Goal: Transaction & Acquisition: Purchase product/service

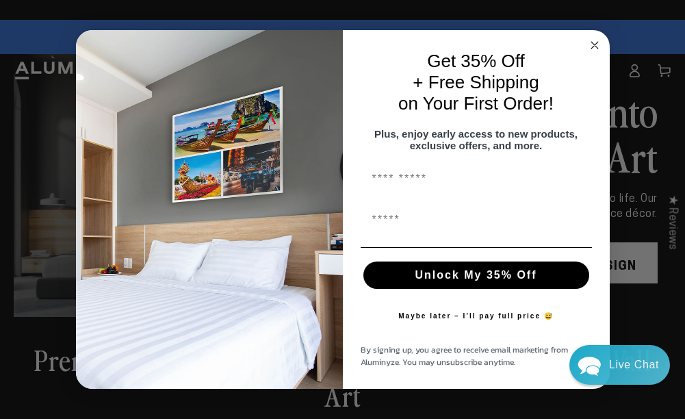
click at [595, 38] on circle "Close dialog" at bounding box center [594, 46] width 16 height 16
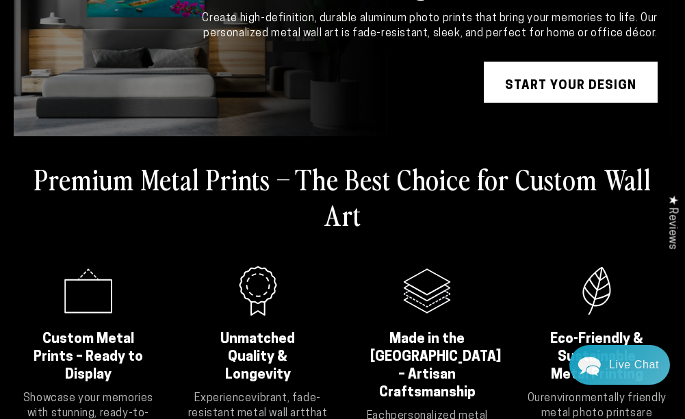
scroll to position [137, 0]
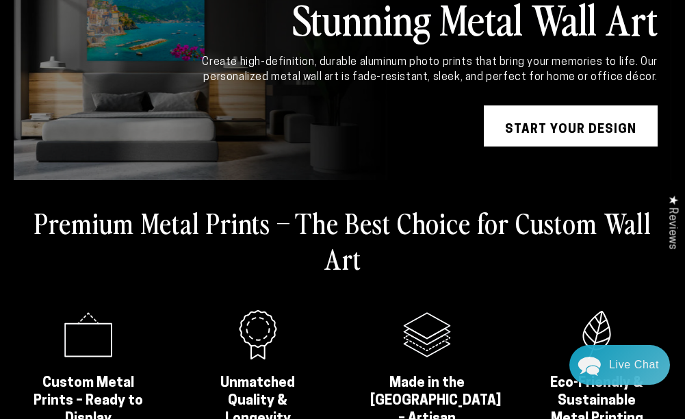
click at [567, 109] on link "START YOUR DESIGN" at bounding box center [571, 125] width 174 height 41
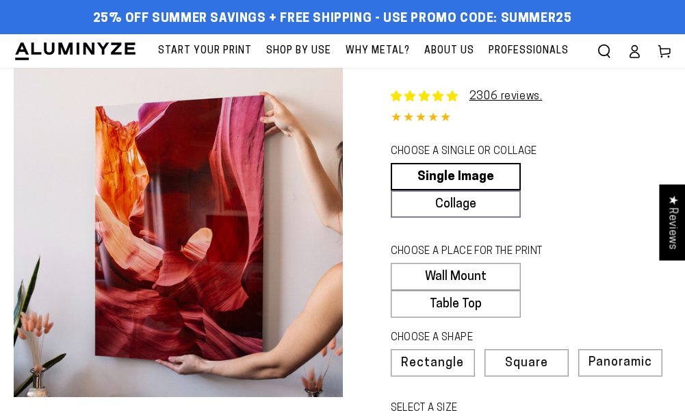
select select "**********"
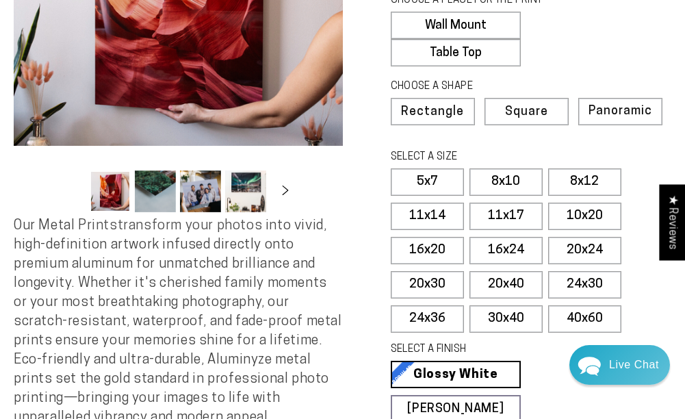
scroll to position [274, 0]
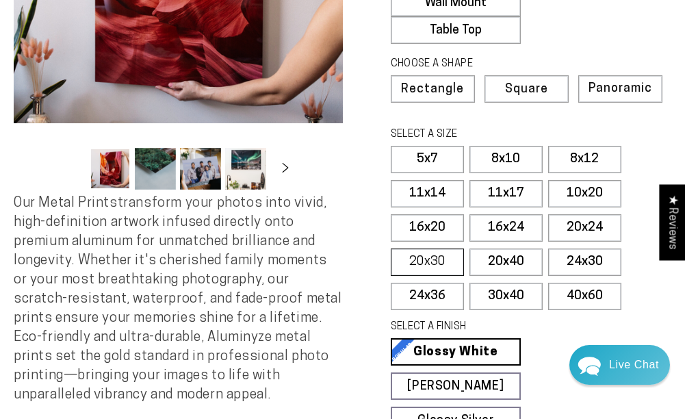
click at [437, 263] on label "20x30" at bounding box center [427, 261] width 73 height 27
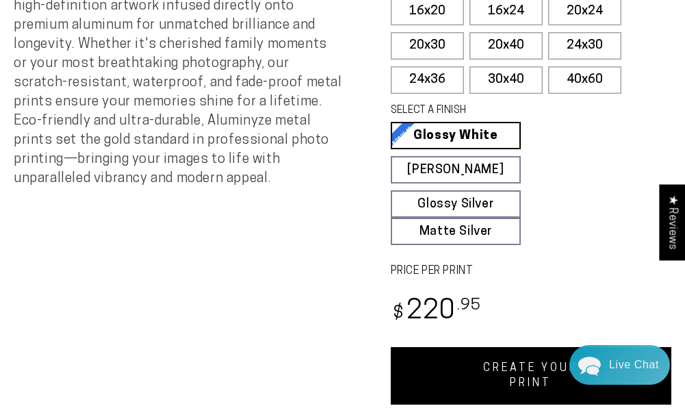
scroll to position [479, 0]
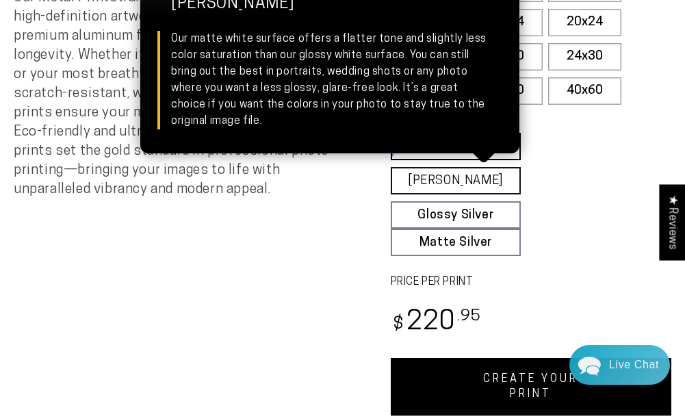
click at [489, 183] on link "Matte White Matte White Our matte white surface offers a flatter tone and sligh…" at bounding box center [456, 180] width 131 height 27
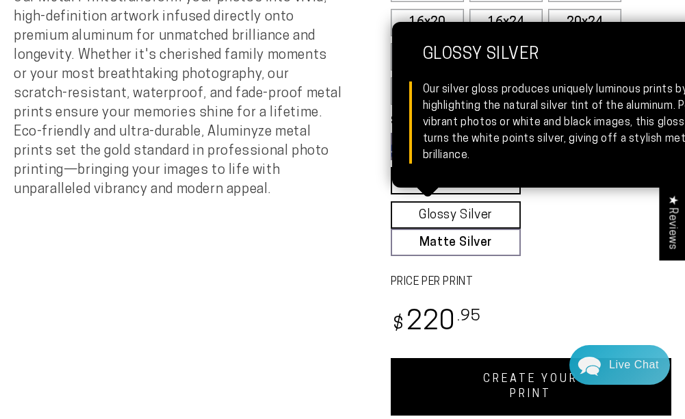
click at [495, 217] on link "Glossy Silver Glossy Silver Our silver gloss produces uniquely luminous prints …" at bounding box center [456, 214] width 131 height 27
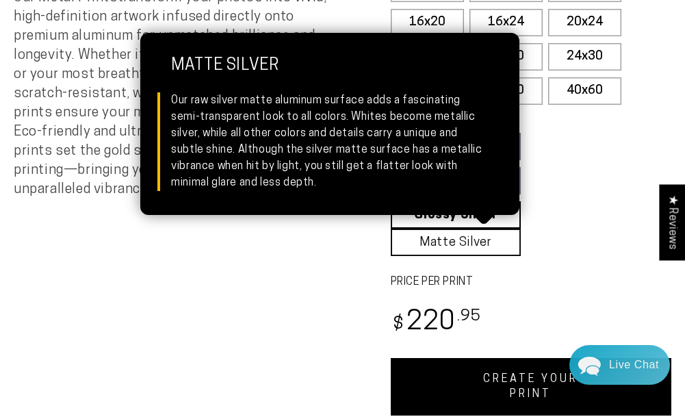
click at [501, 242] on link "Matte Silver Matte Silver Our raw silver matte aluminum surface adds a fascinat…" at bounding box center [456, 241] width 131 height 27
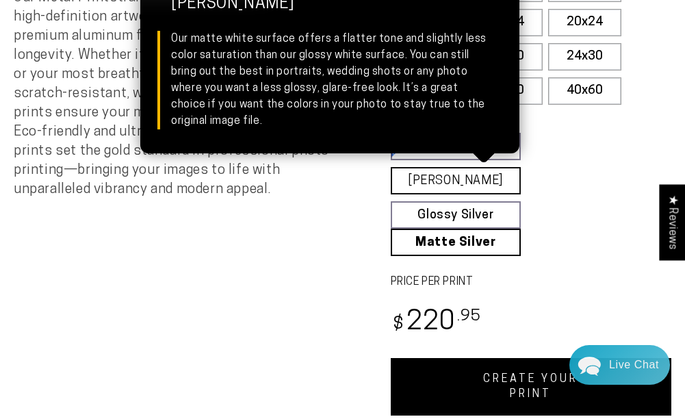
click at [489, 177] on link "Matte White Matte White Our matte white surface offers a flatter tone and sligh…" at bounding box center [456, 180] width 131 height 27
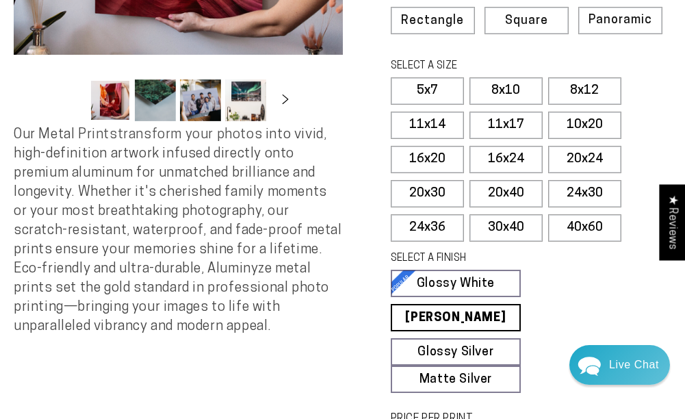
scroll to position [274, 0]
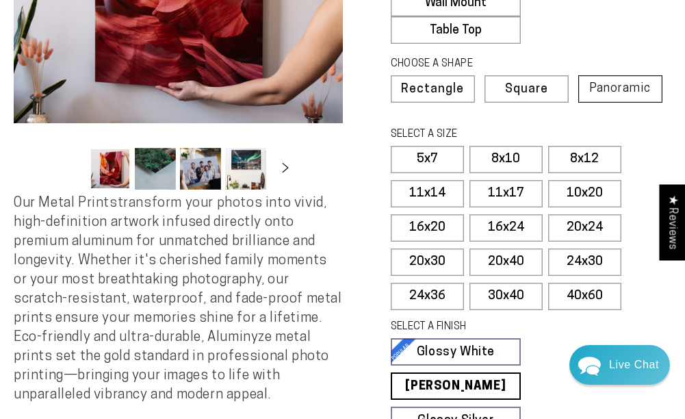
click at [620, 86] on span "Panoramic" at bounding box center [620, 88] width 62 height 13
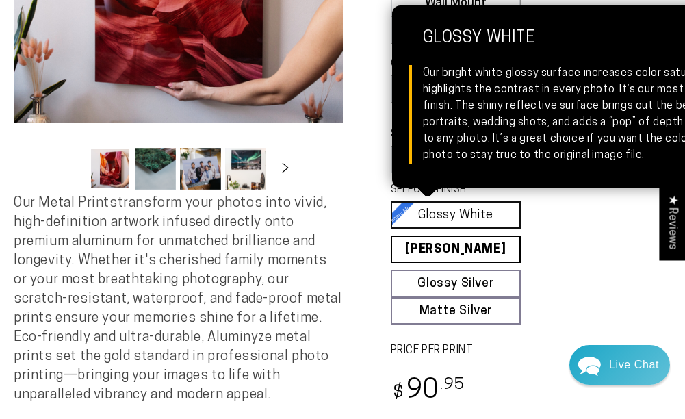
click at [433, 207] on link "Glossy White Glossy White Our bright white glossy surface increases color satur…" at bounding box center [456, 214] width 131 height 27
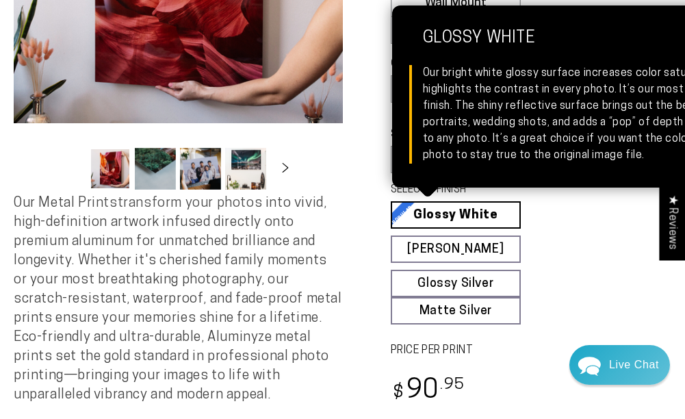
click at [410, 205] on link "Glossy White Glossy White Our bright white glossy surface increases color satur…" at bounding box center [456, 214] width 131 height 27
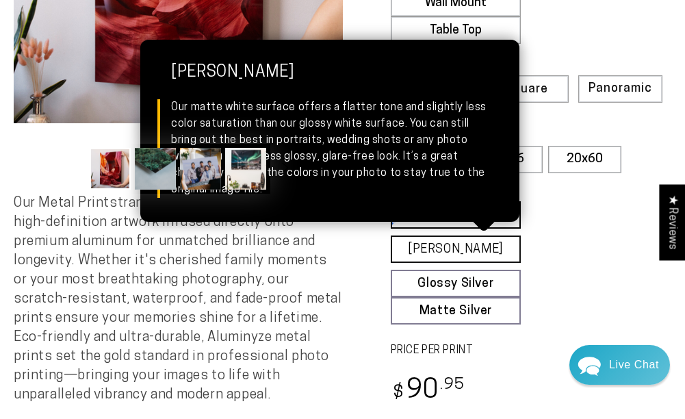
click at [406, 241] on link "Matte White Matte White Our matte white surface offers a flatter tone and sligh…" at bounding box center [456, 248] width 131 height 27
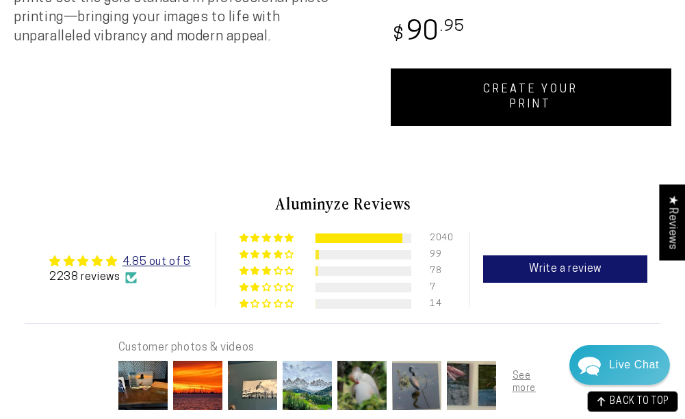
scroll to position [616, 0]
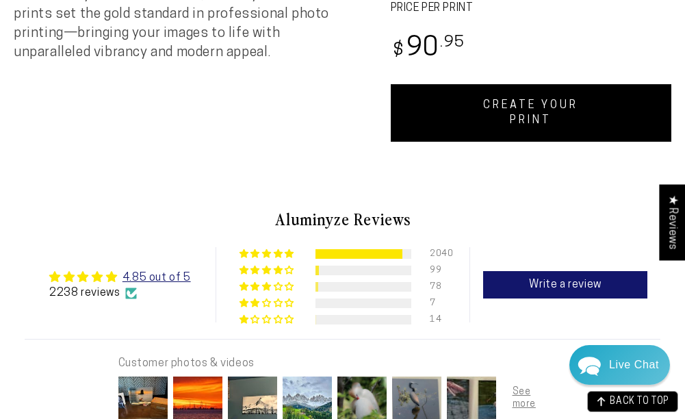
click at [481, 122] on link "CREATE YOUR PRINT" at bounding box center [531, 112] width 281 height 57
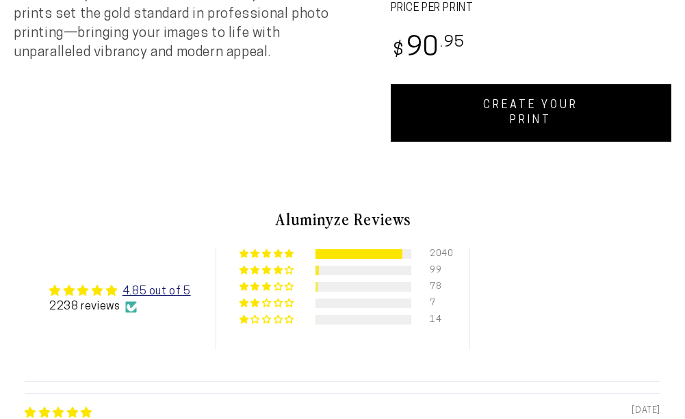
scroll to position [410, 0]
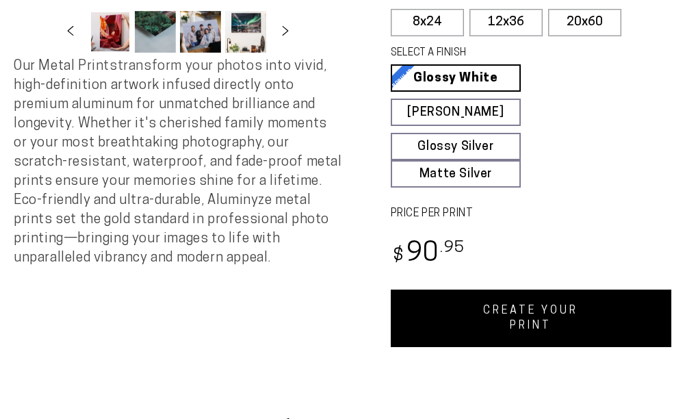
select select "**********"
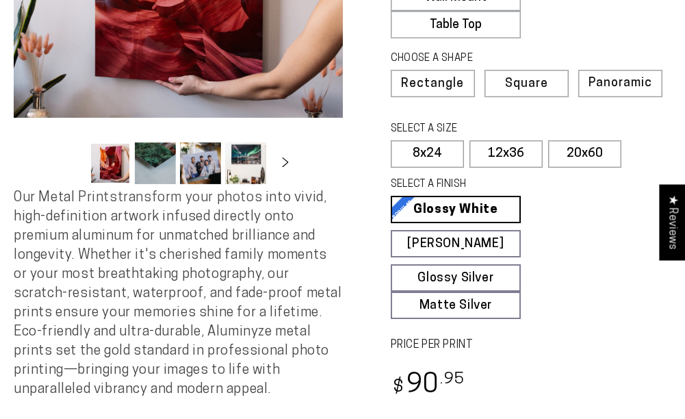
scroll to position [274, 0]
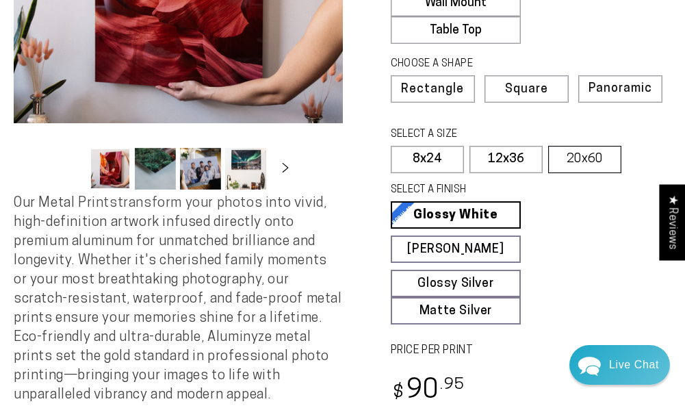
click at [560, 156] on label "20x60" at bounding box center [584, 159] width 73 height 27
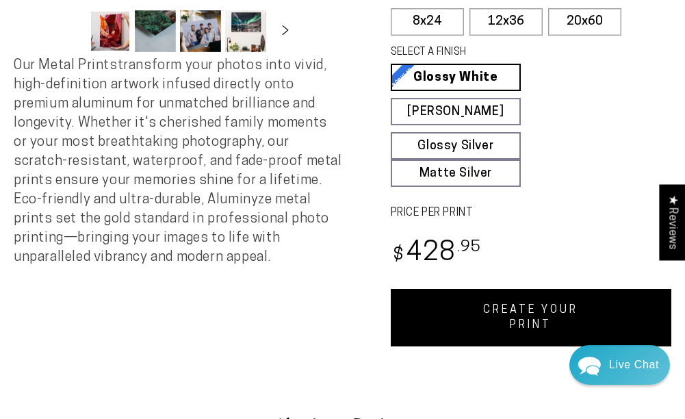
scroll to position [410, 0]
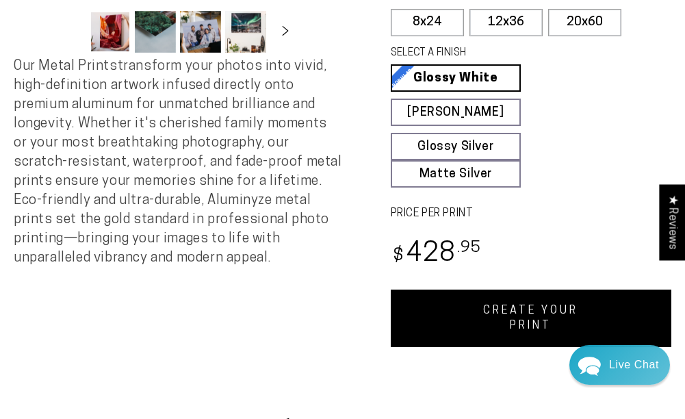
click at [495, 302] on link "CREATE YOUR PRINT" at bounding box center [531, 317] width 281 height 57
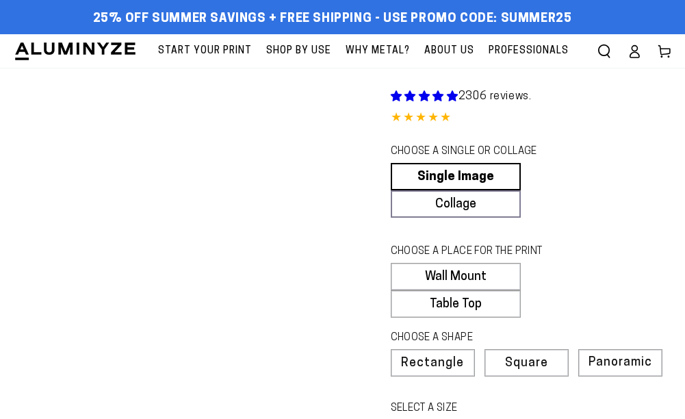
scroll to position [410, 0]
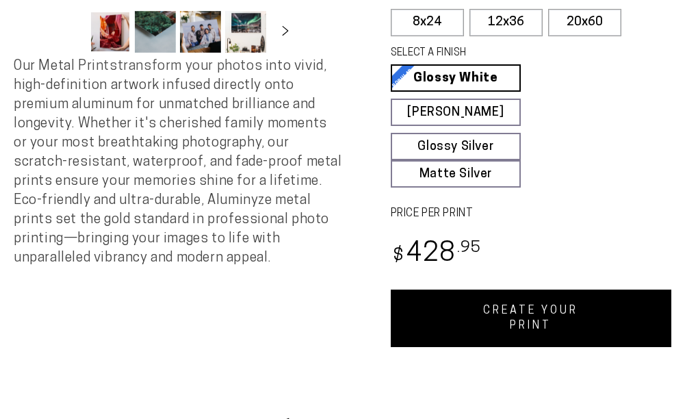
select select "**********"
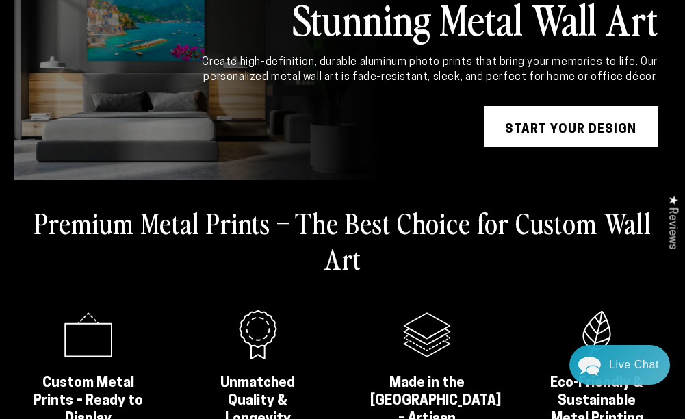
click at [545, 132] on link "START YOUR DESIGN" at bounding box center [571, 126] width 174 height 41
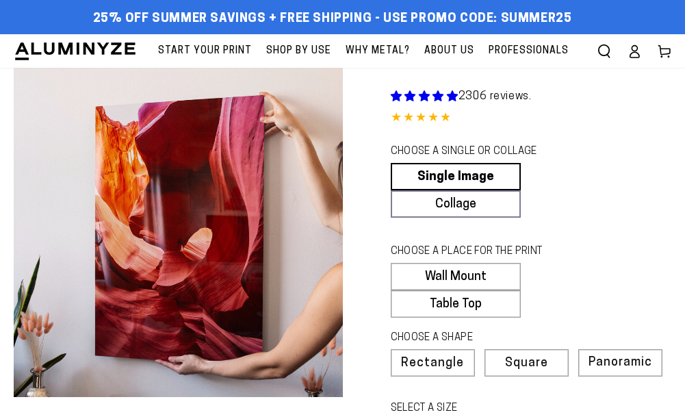
select select "**********"
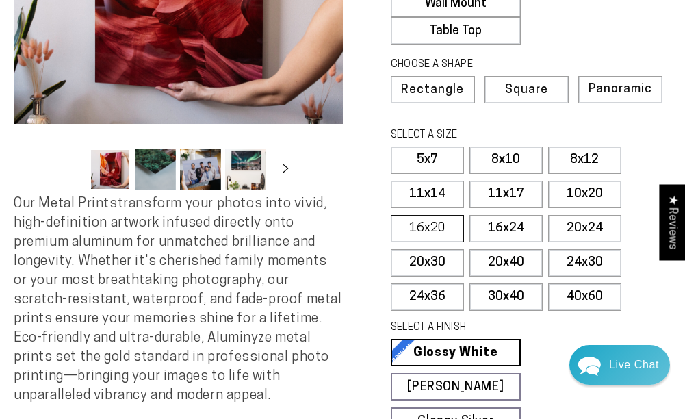
scroll to position [274, 0]
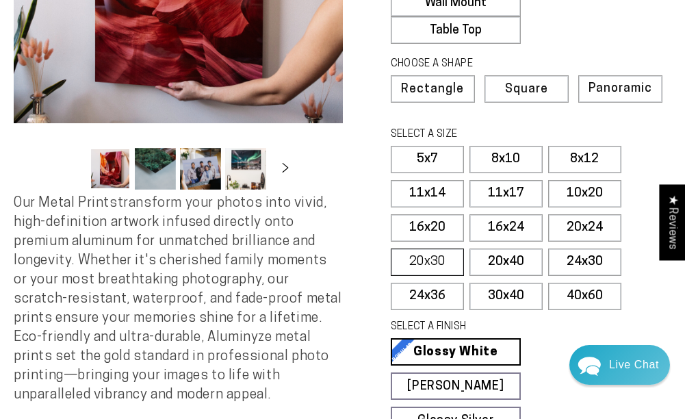
click at [452, 250] on label "20x30" at bounding box center [427, 261] width 73 height 27
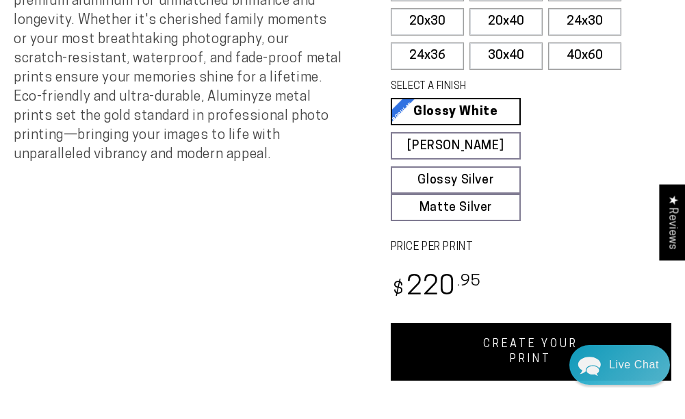
scroll to position [534, 0]
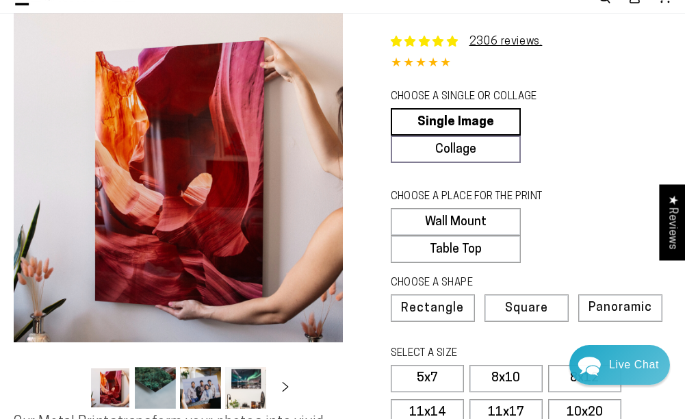
scroll to position [0, 0]
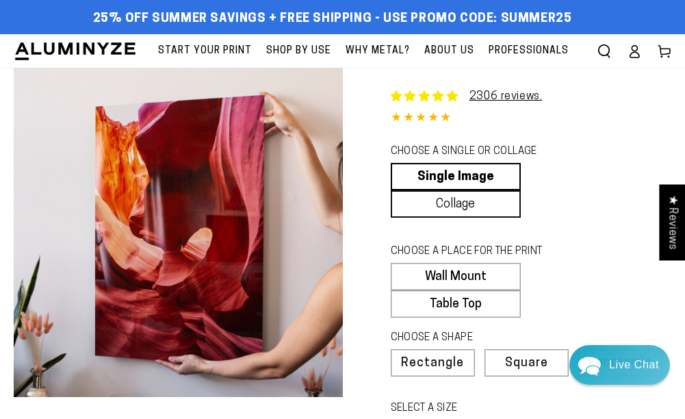
click at [430, 198] on link "Collage" at bounding box center [456, 203] width 131 height 27
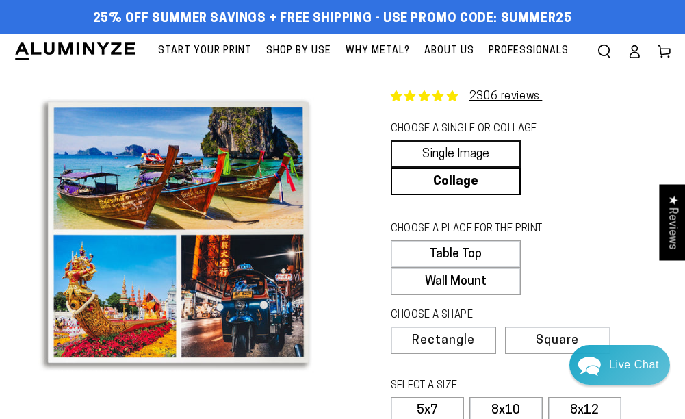
click at [431, 151] on link "Single Image" at bounding box center [456, 153] width 131 height 27
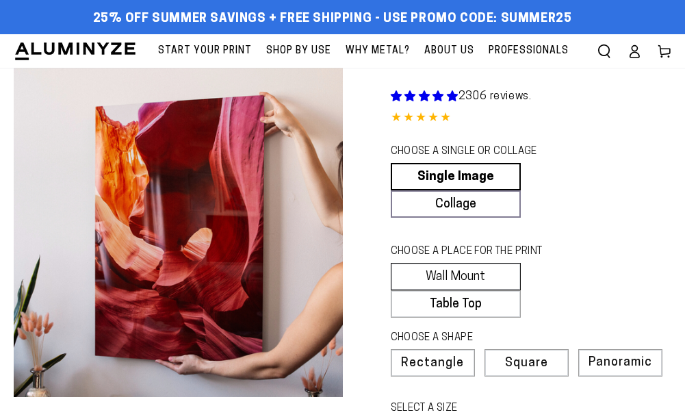
select select "**********"
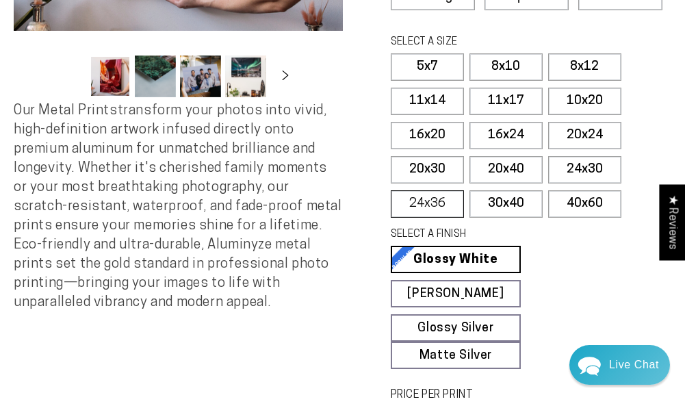
scroll to position [342, 0]
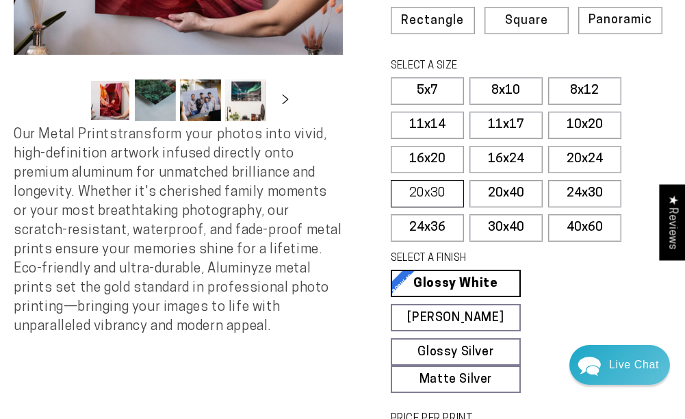
click at [432, 190] on label "20x30" at bounding box center [427, 193] width 73 height 27
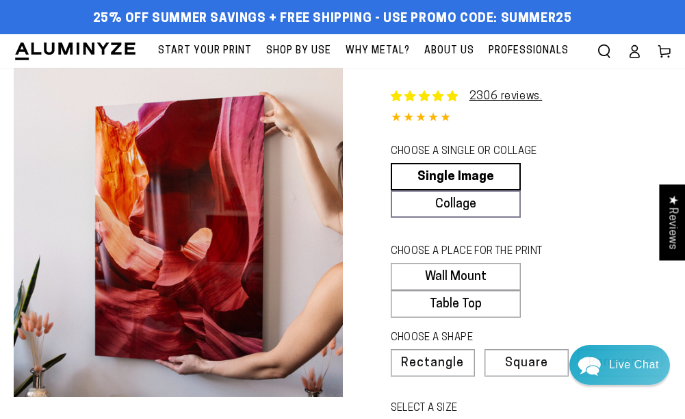
click at [375, 49] on span "Why Metal?" at bounding box center [377, 50] width 64 height 17
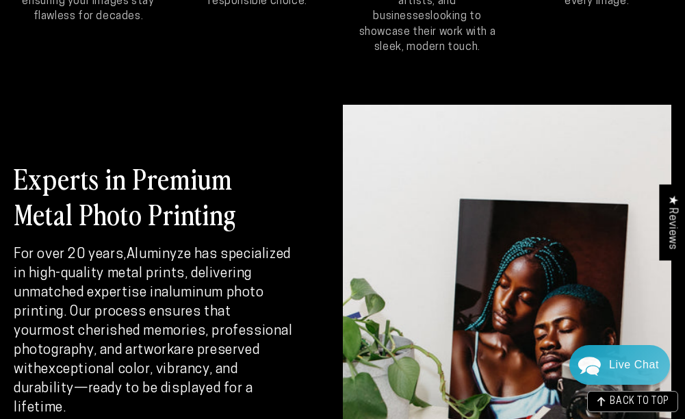
scroll to position [1847, 0]
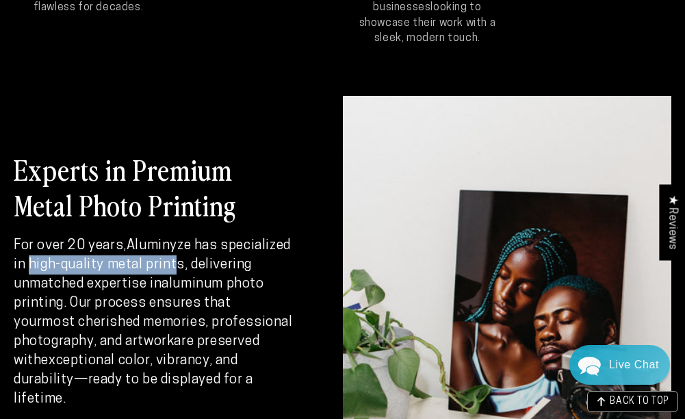
drag, startPoint x: 28, startPoint y: 231, endPoint x: 174, endPoint y: 228, distance: 146.4
click at [174, 239] on strong "Aluminyze has specialized in high-quality metal prints" at bounding box center [152, 255] width 277 height 33
copy strong "high-quality metal print"
